Goal: Navigation & Orientation: Find specific page/section

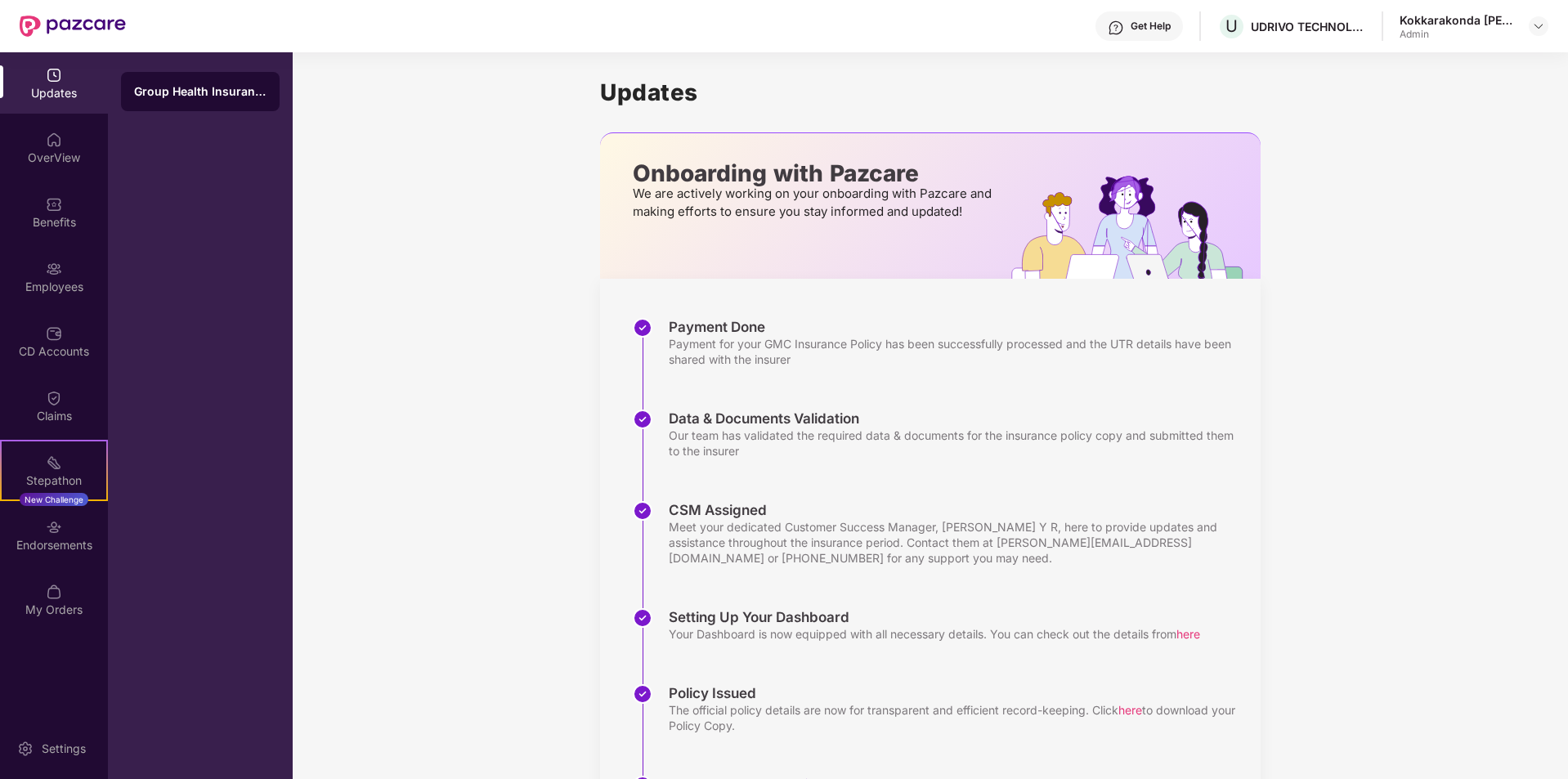
click at [1388, 114] on div "Updates Onboarding with Pazcare We are actively working on your onboarding with…" at bounding box center [930, 468] width 1275 height 832
click at [1388, 120] on div "Updates Onboarding with Pazcare We are actively working on your onboarding with…" at bounding box center [930, 468] width 1275 height 832
click at [1535, 27] on img at bounding box center [1537, 26] width 13 height 13
click at [1415, 70] on div "Switch to User view" at bounding box center [1461, 65] width 213 height 32
